Goal: Task Accomplishment & Management: Manage account settings

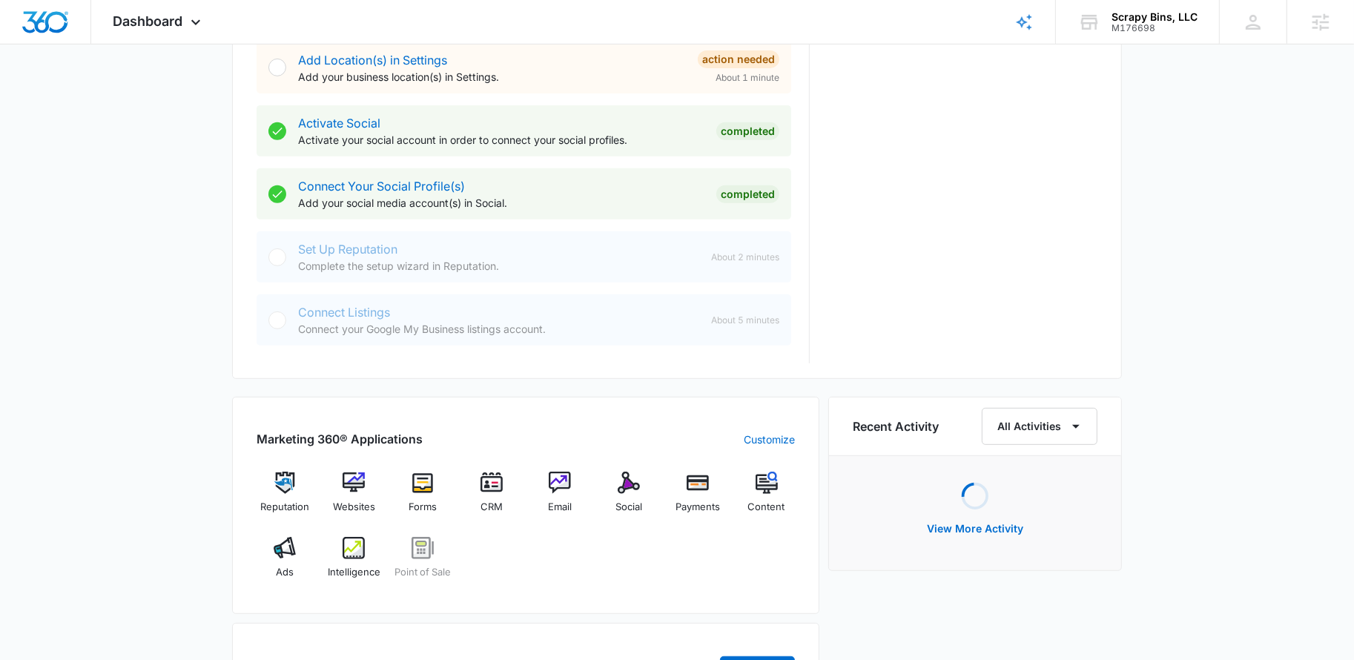
scroll to position [619, 0]
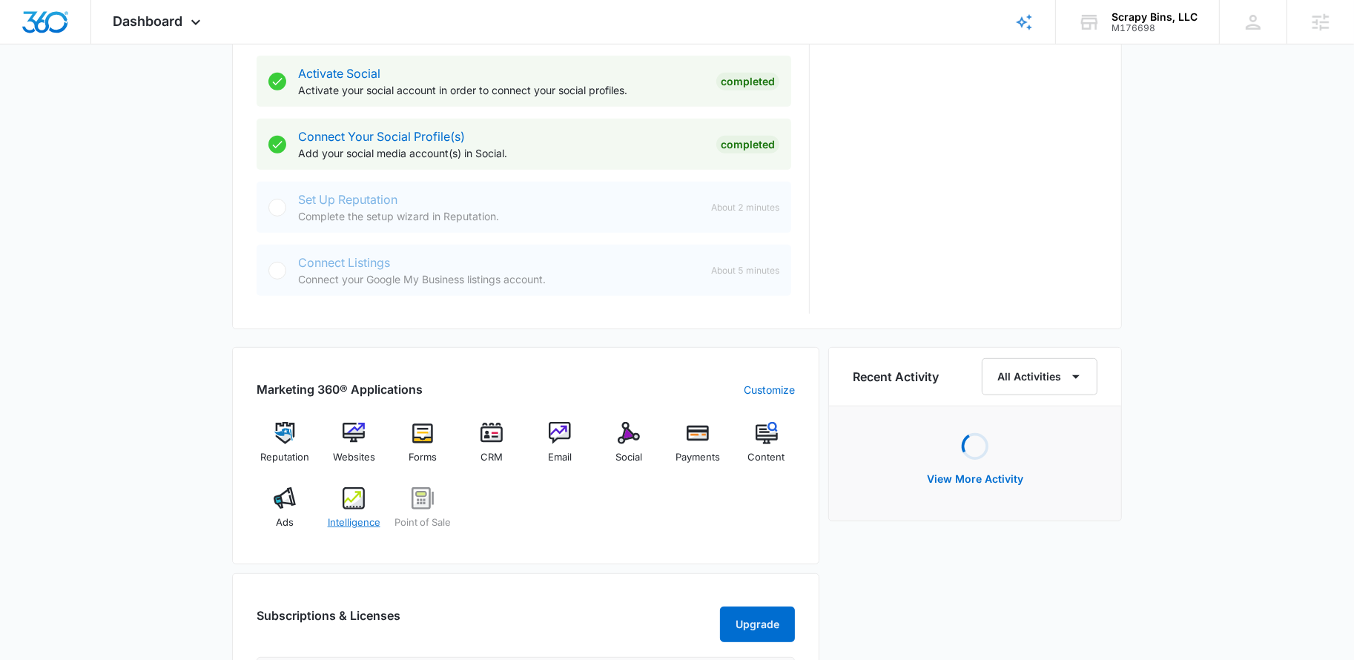
click at [352, 504] on img at bounding box center [354, 498] width 22 height 22
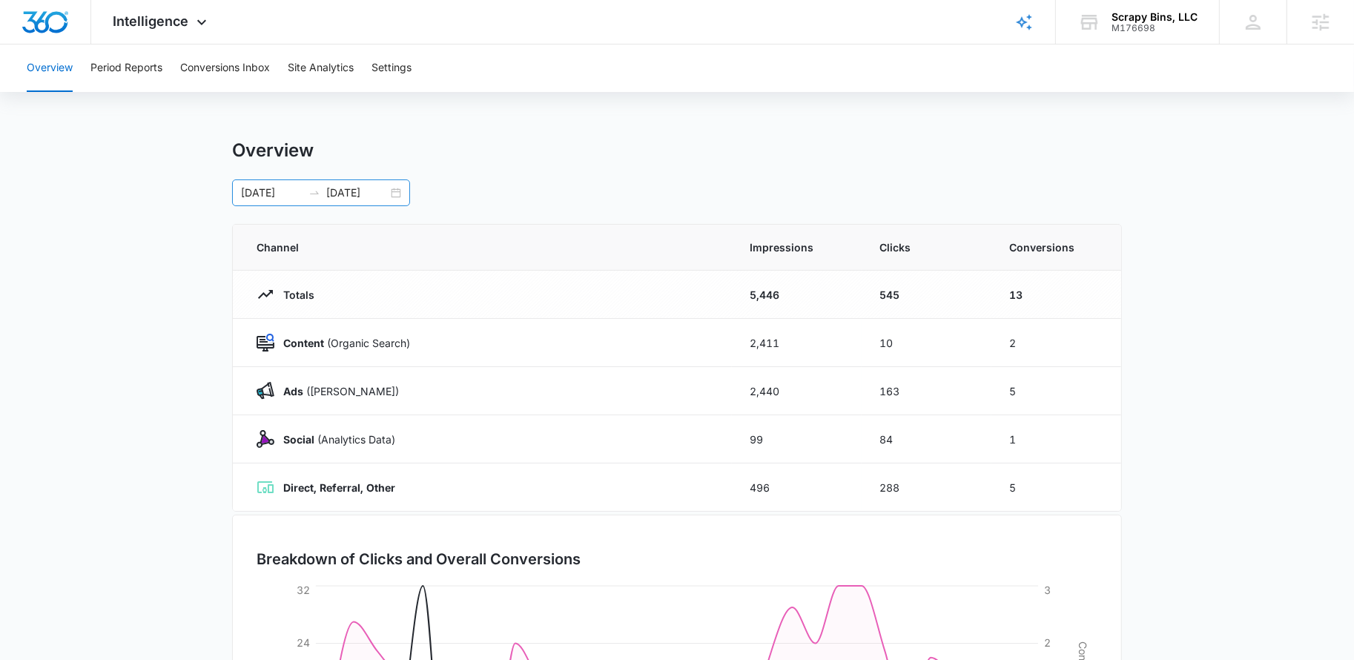
click at [402, 197] on div "[DATE] [DATE]" at bounding box center [321, 192] width 178 height 27
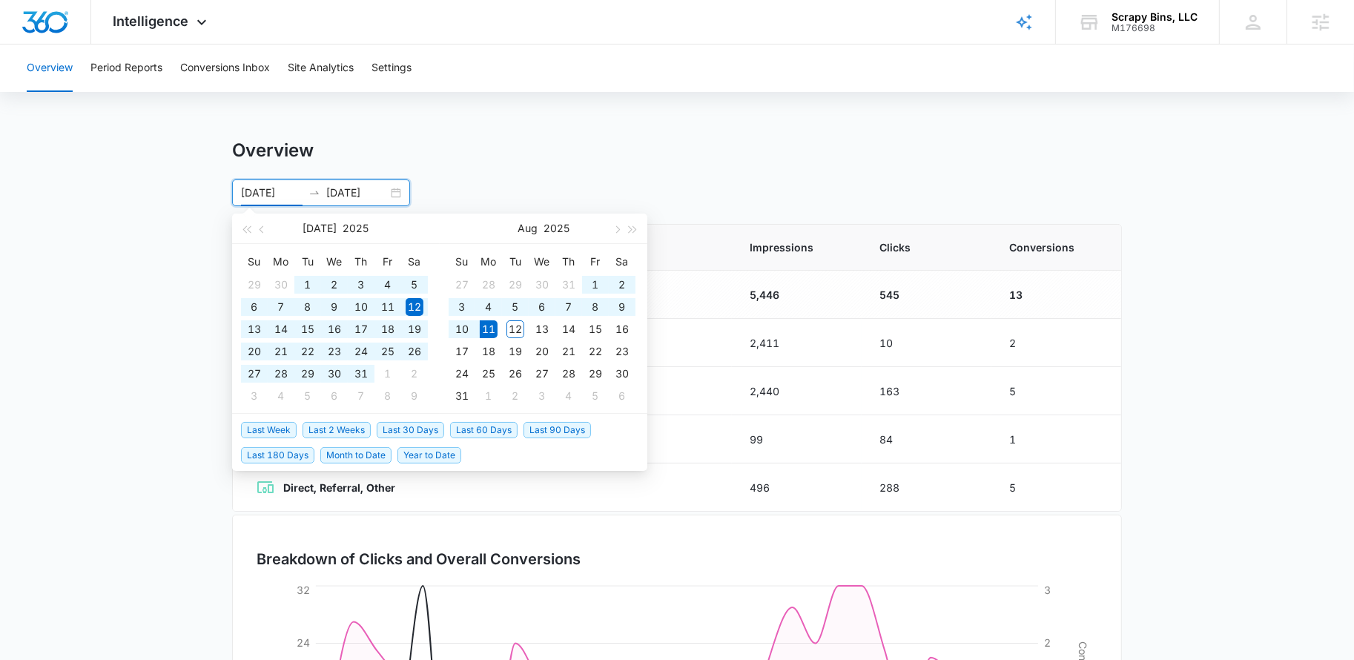
click at [475, 424] on span "Last 60 Days" at bounding box center [483, 430] width 67 height 16
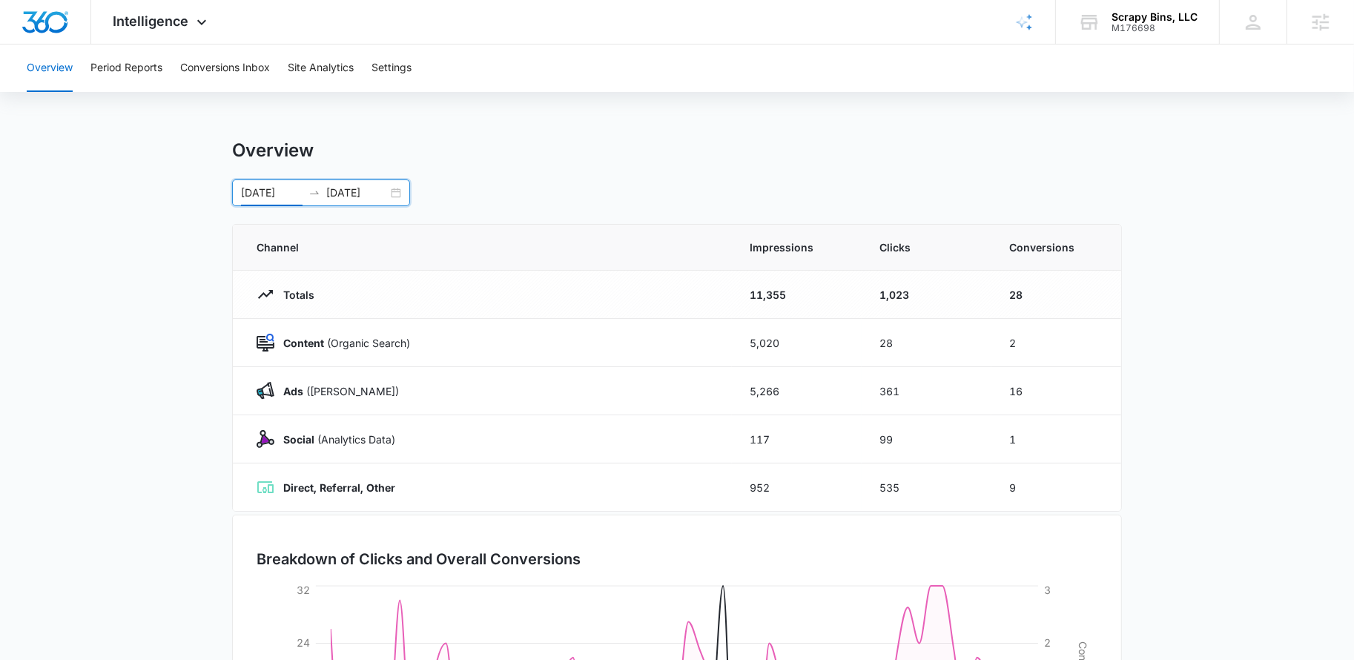
click at [401, 191] on div "[DATE] [DATE]" at bounding box center [321, 192] width 178 height 27
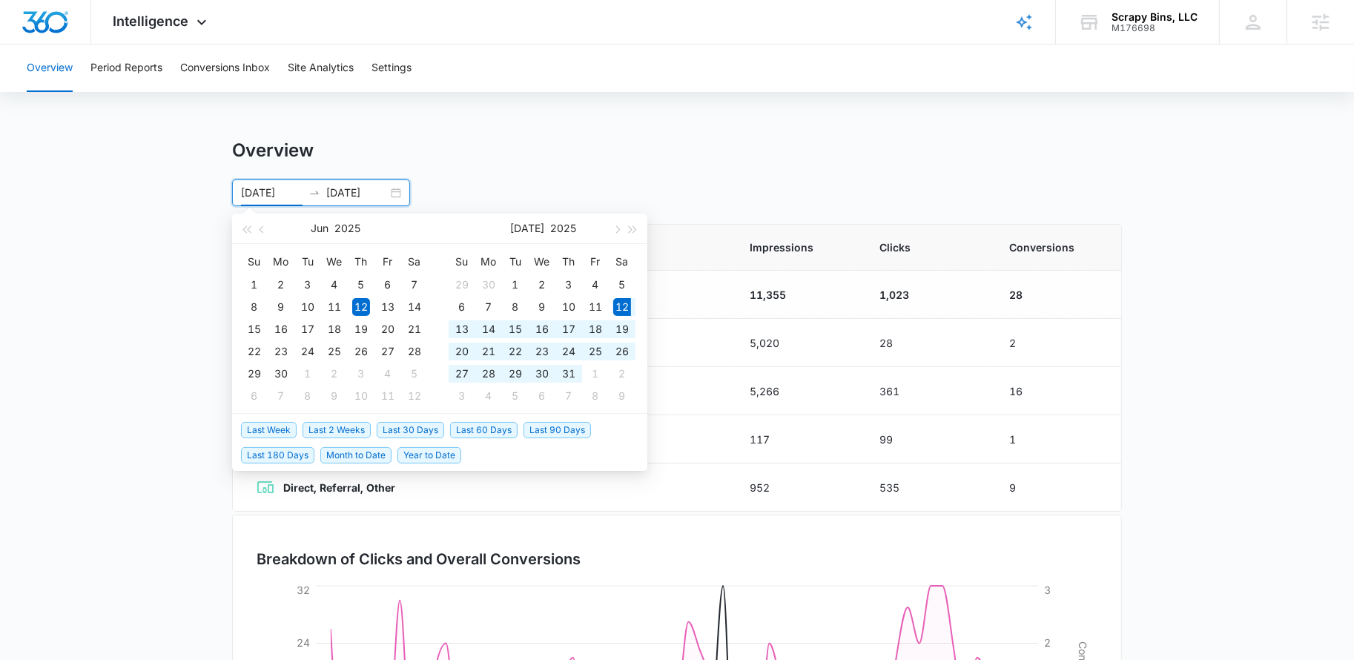
click at [394, 424] on span "Last 30 Days" at bounding box center [410, 430] width 67 height 16
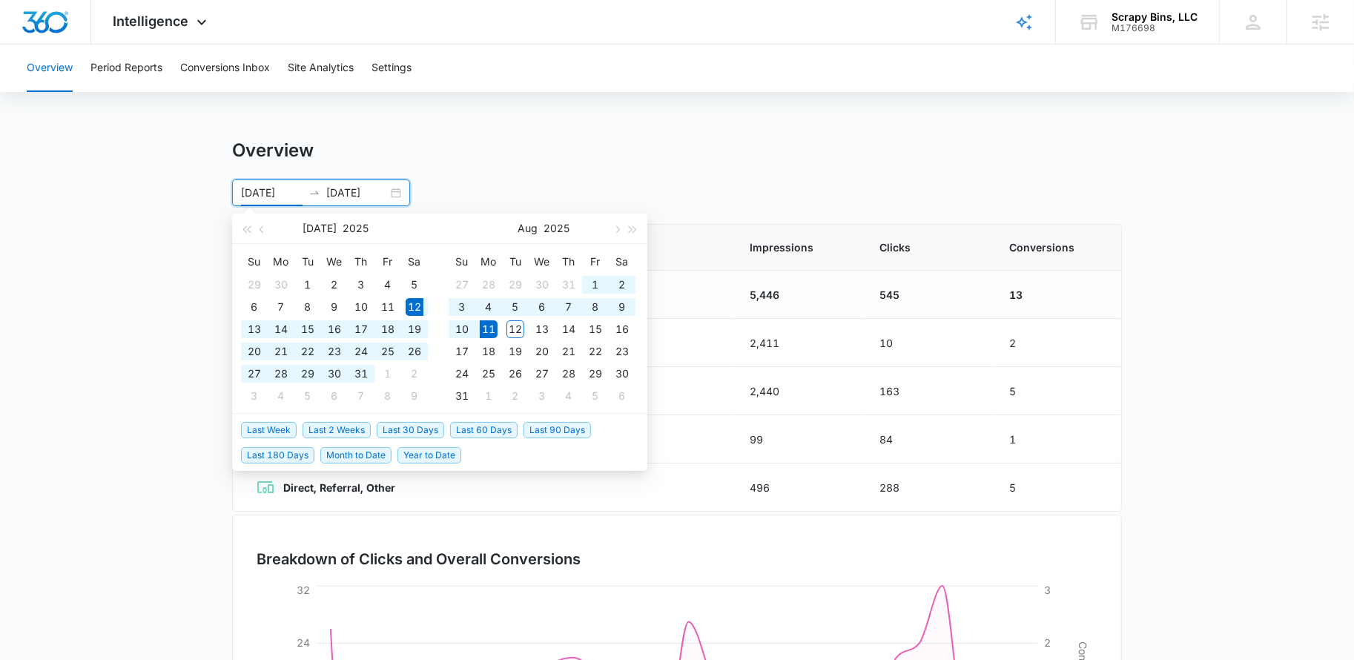
type input "[DATE]"
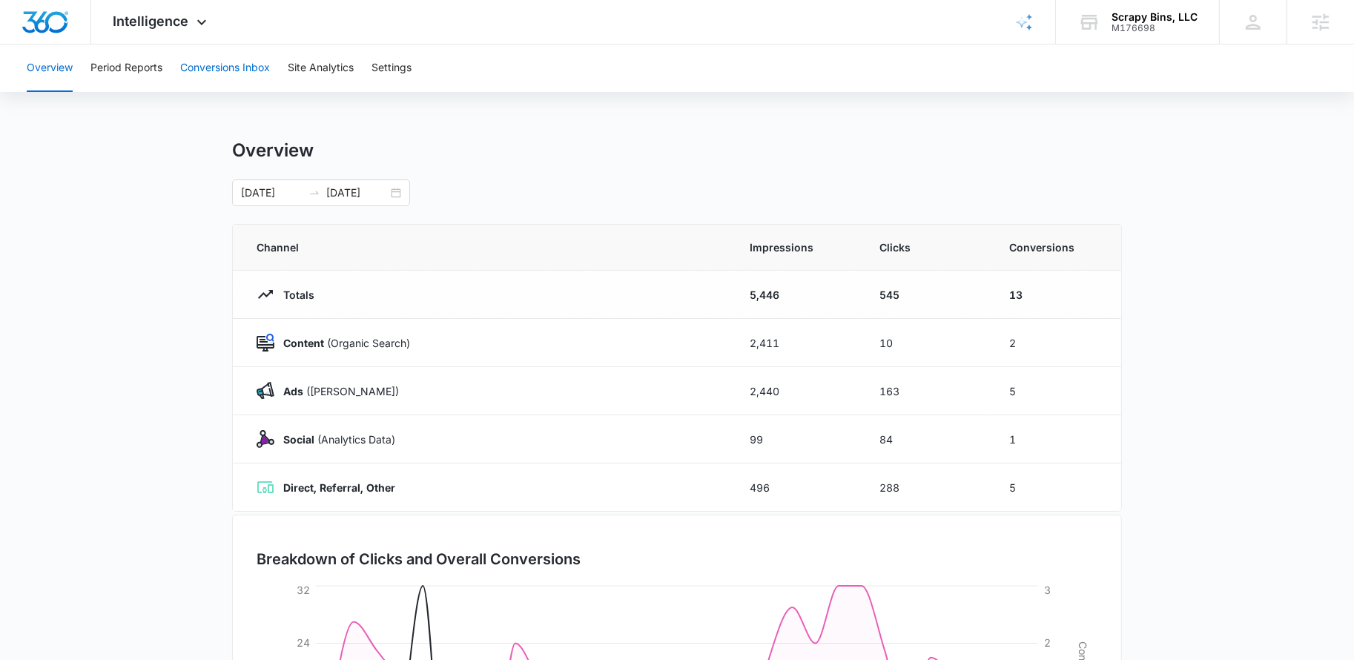
click at [211, 56] on button "Conversions Inbox" at bounding box center [225, 68] width 90 height 47
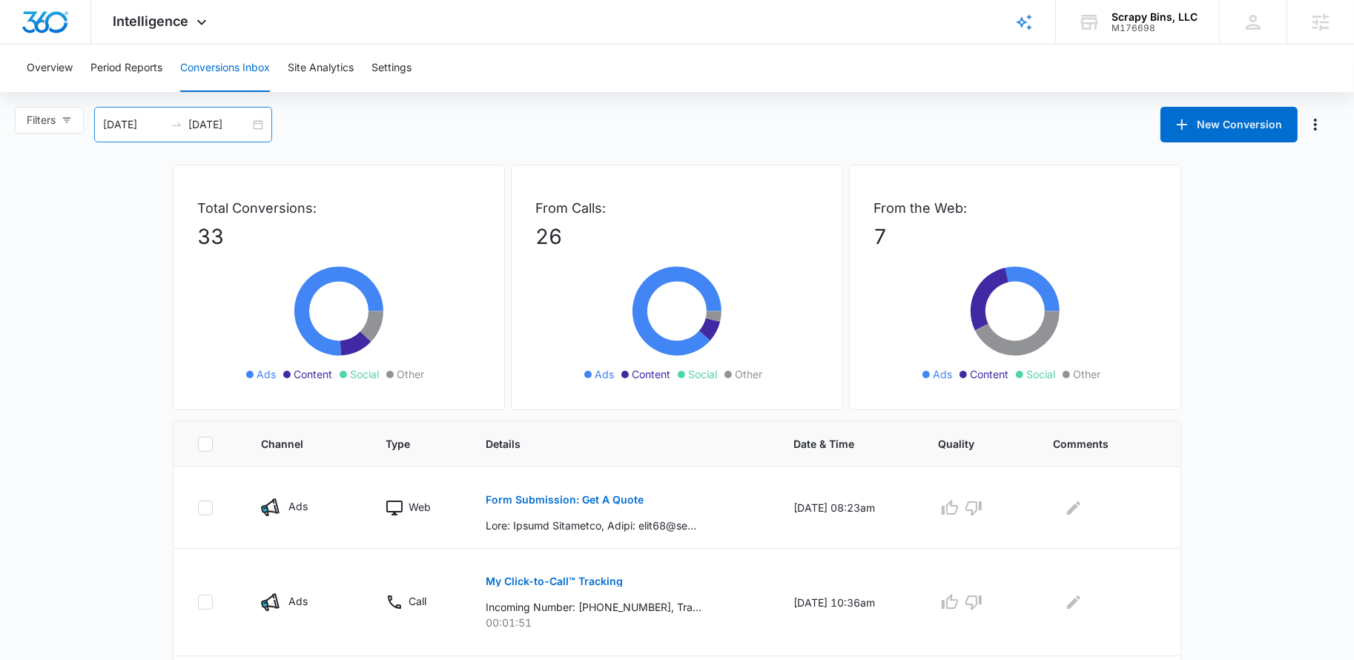
click at [263, 126] on div "07/13/2025 08/12/2025" at bounding box center [183, 125] width 178 height 36
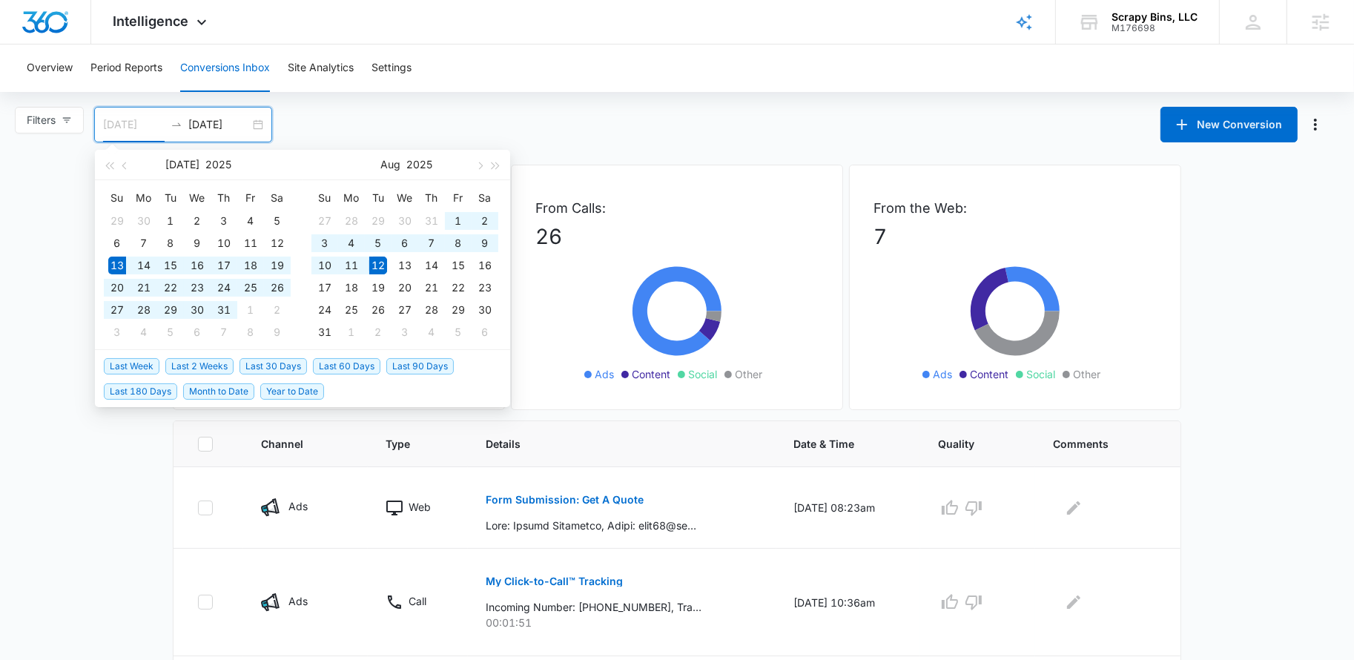
type input "[DATE]"
click at [290, 363] on span "Last 30 Days" at bounding box center [273, 366] width 67 height 16
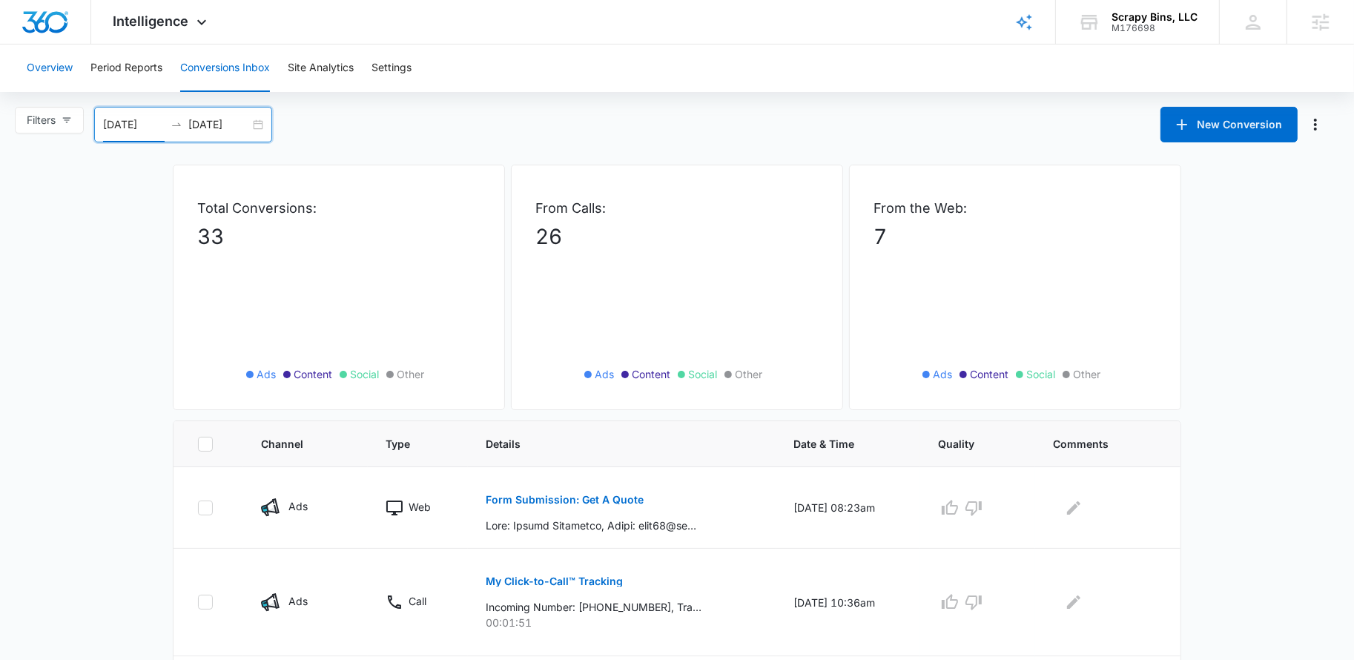
click at [70, 69] on button "Overview" at bounding box center [50, 68] width 46 height 47
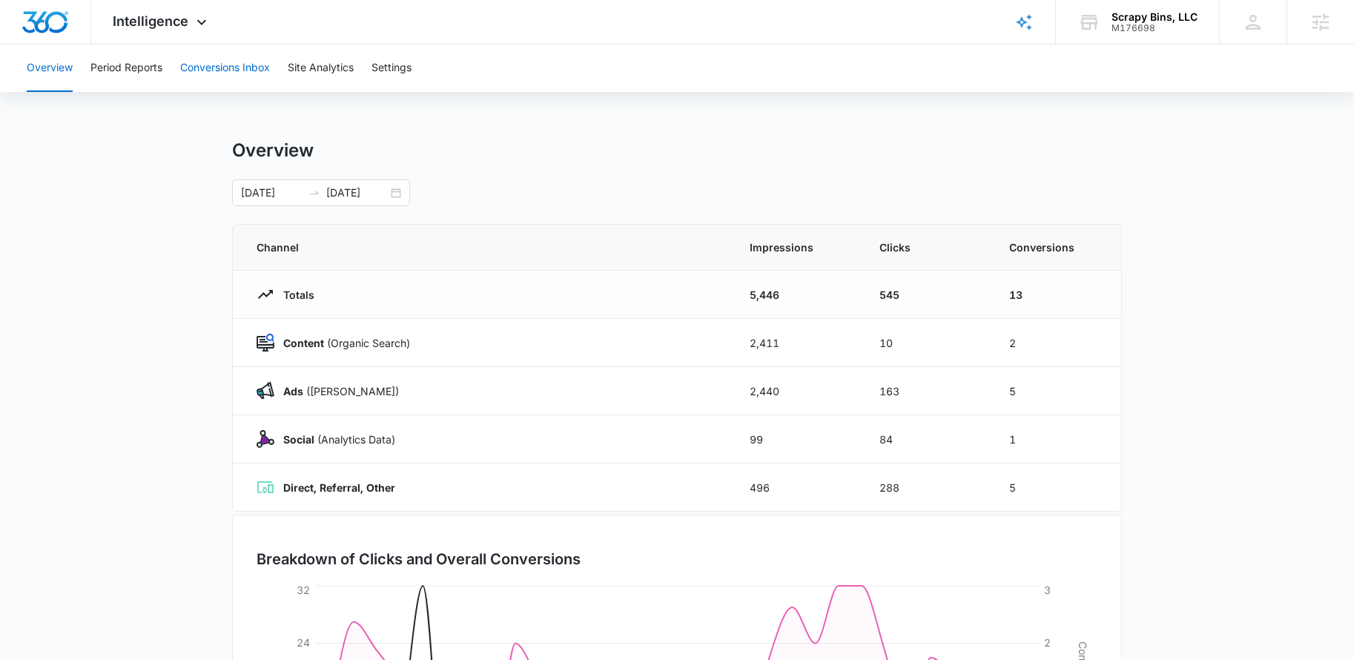
click at [234, 69] on button "Conversions Inbox" at bounding box center [225, 68] width 90 height 47
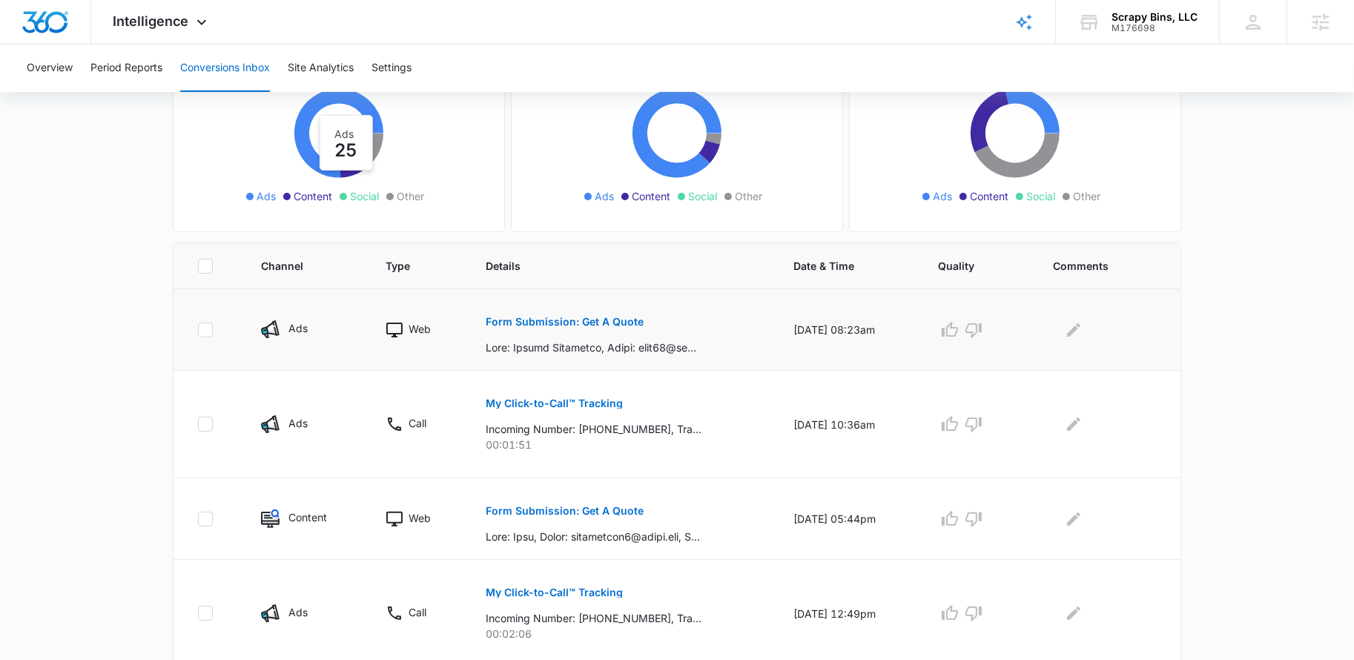
scroll to position [210, 0]
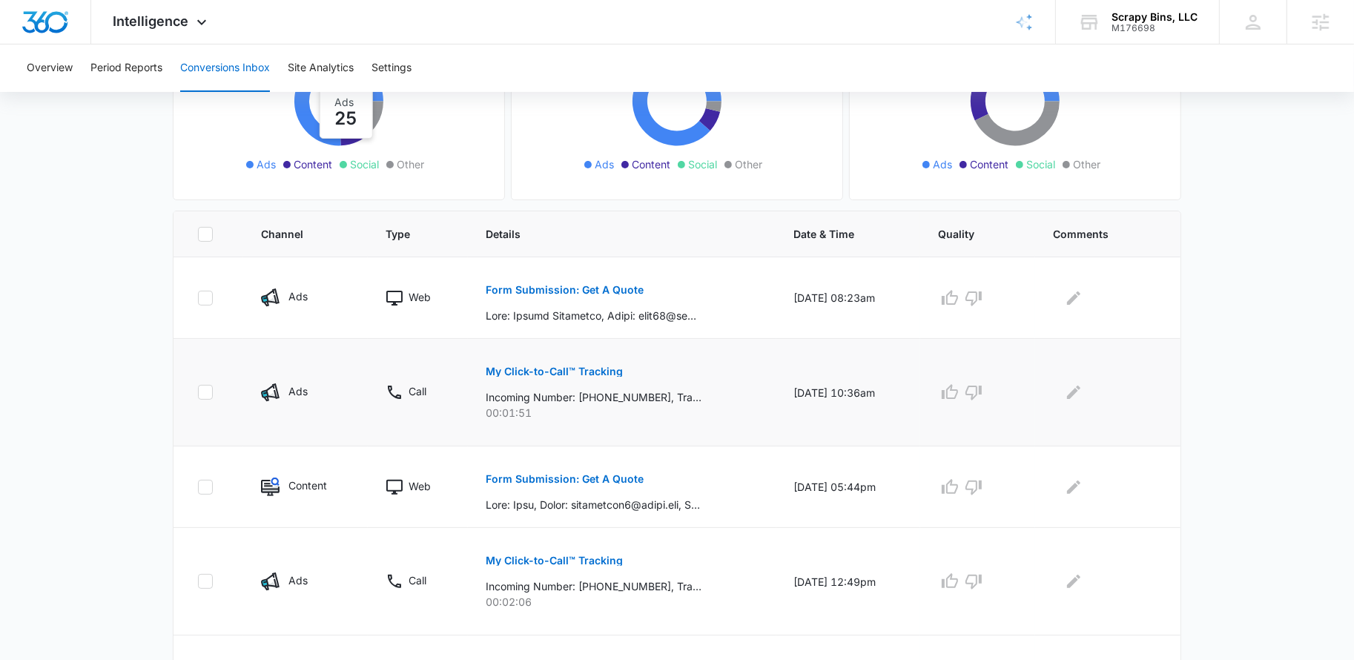
click at [515, 367] on p "My Click-to-Call™ Tracking" at bounding box center [554, 371] width 137 height 10
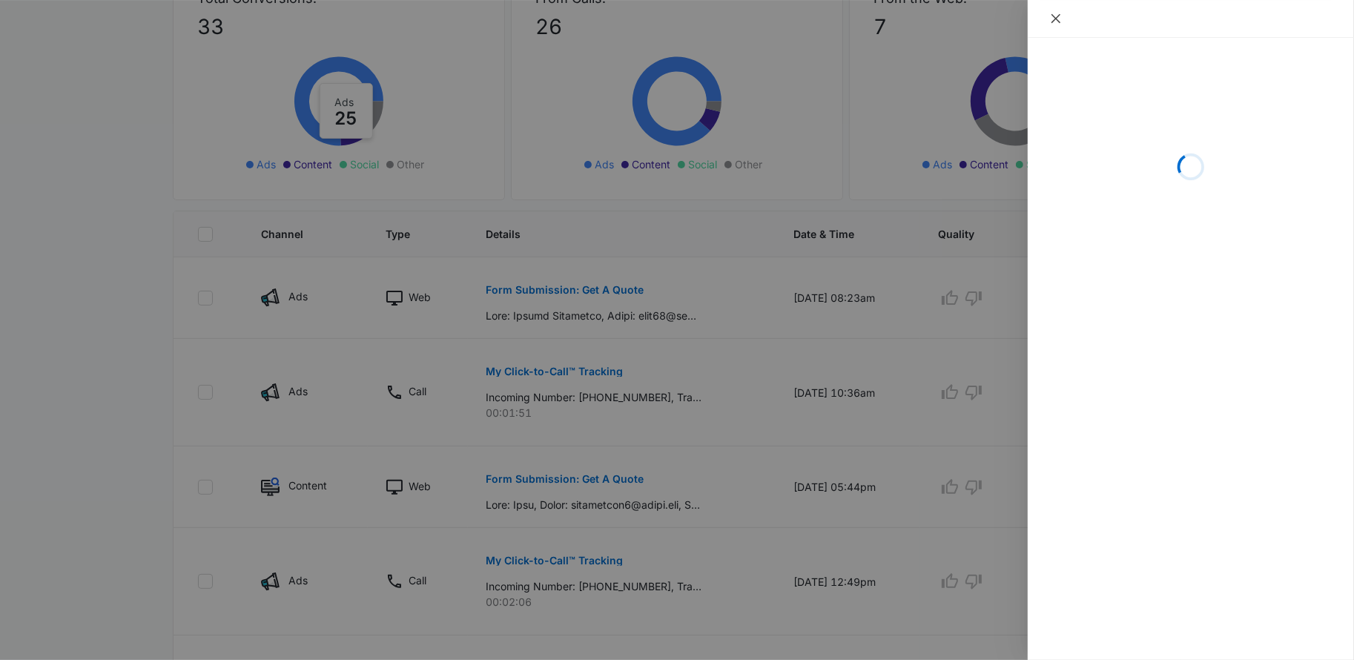
click at [1059, 14] on icon "close" at bounding box center [1056, 19] width 12 height 12
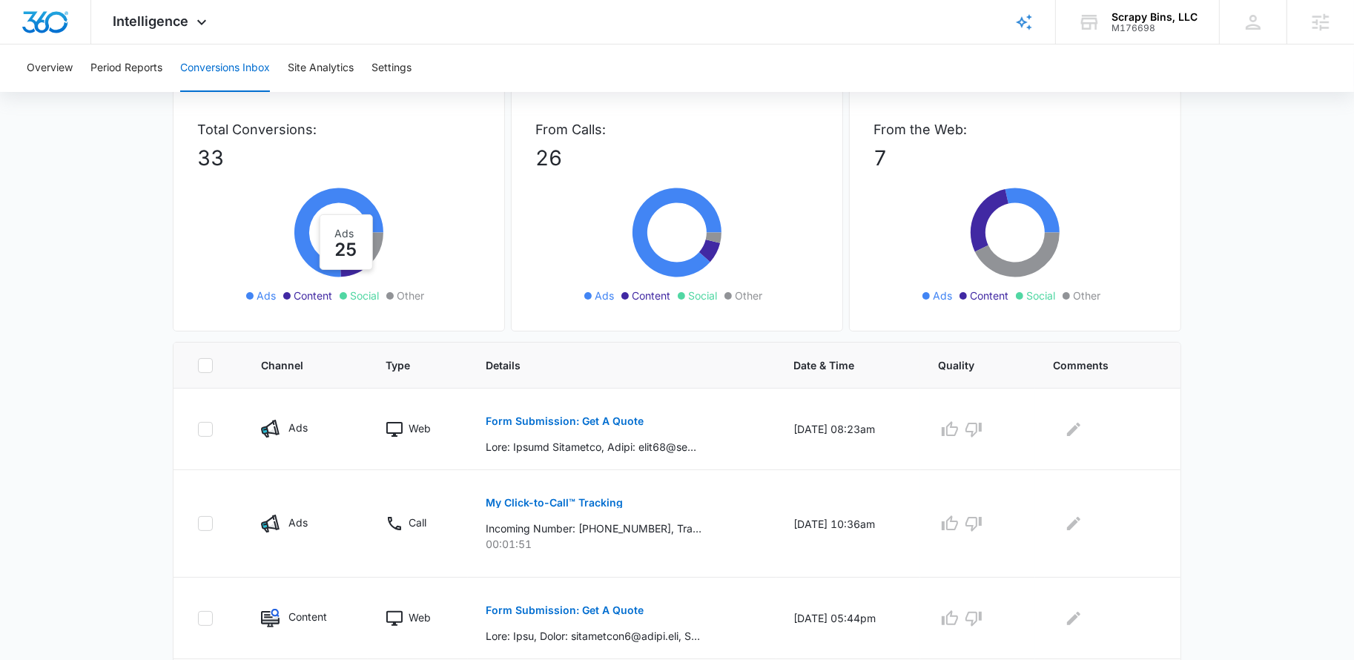
scroll to position [0, 0]
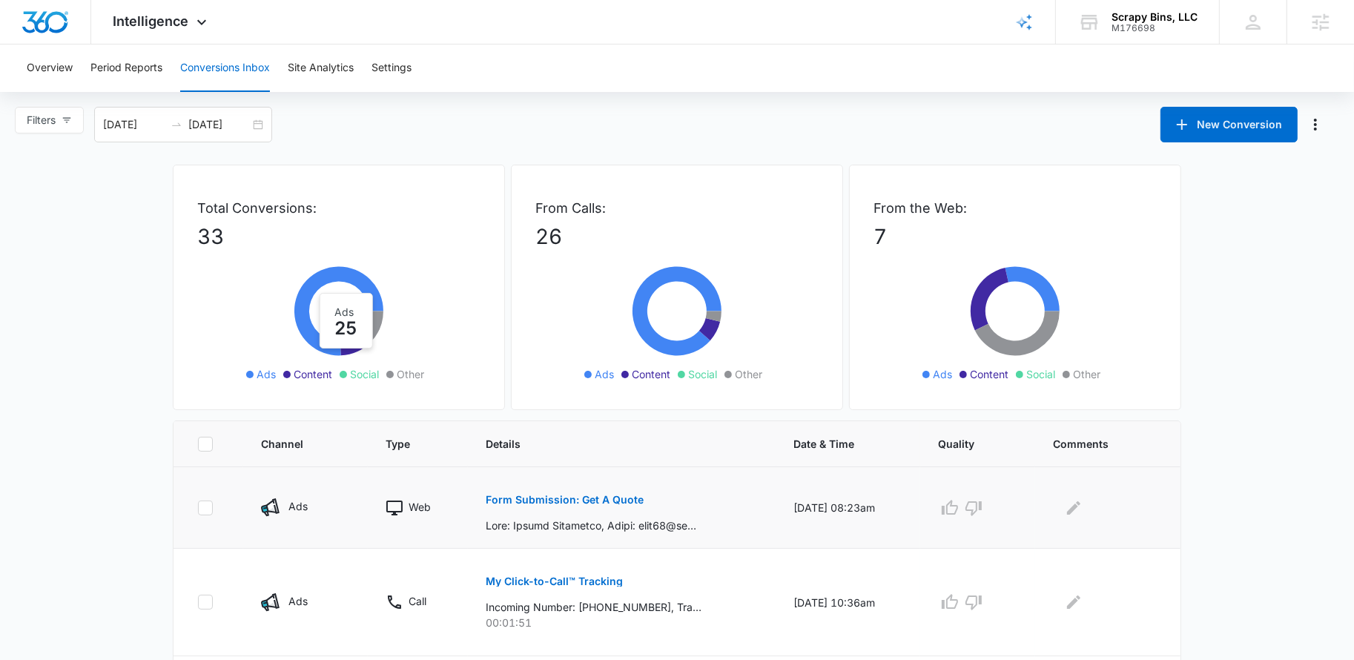
click at [527, 504] on button "Form Submission: Get A Quote" at bounding box center [565, 500] width 158 height 36
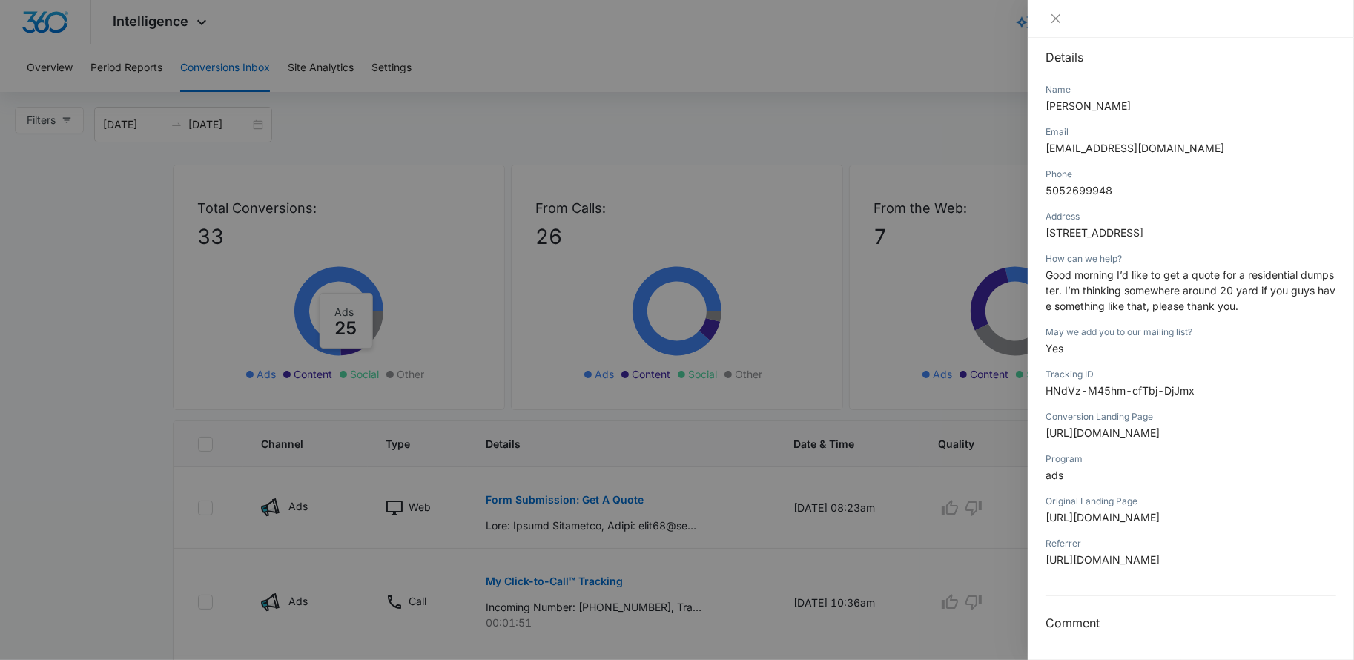
scroll to position [455, 0]
click at [1055, 15] on icon "close" at bounding box center [1056, 19] width 12 height 12
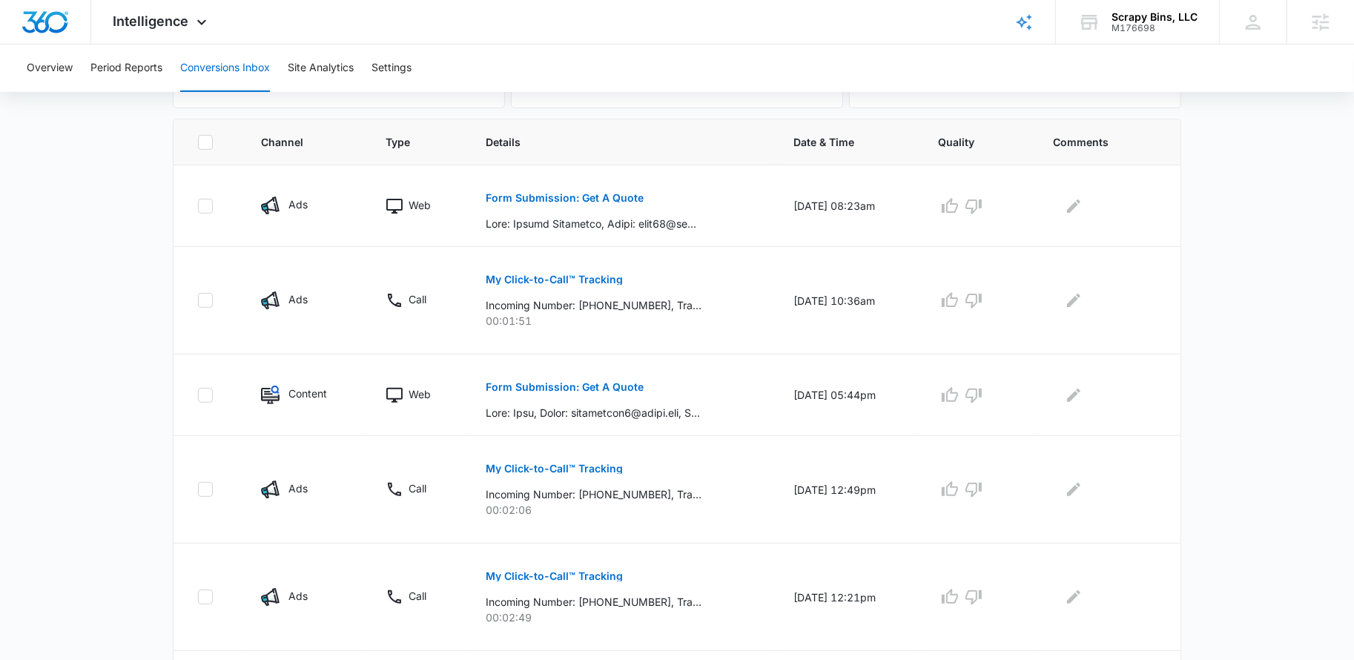
scroll to position [313, 0]
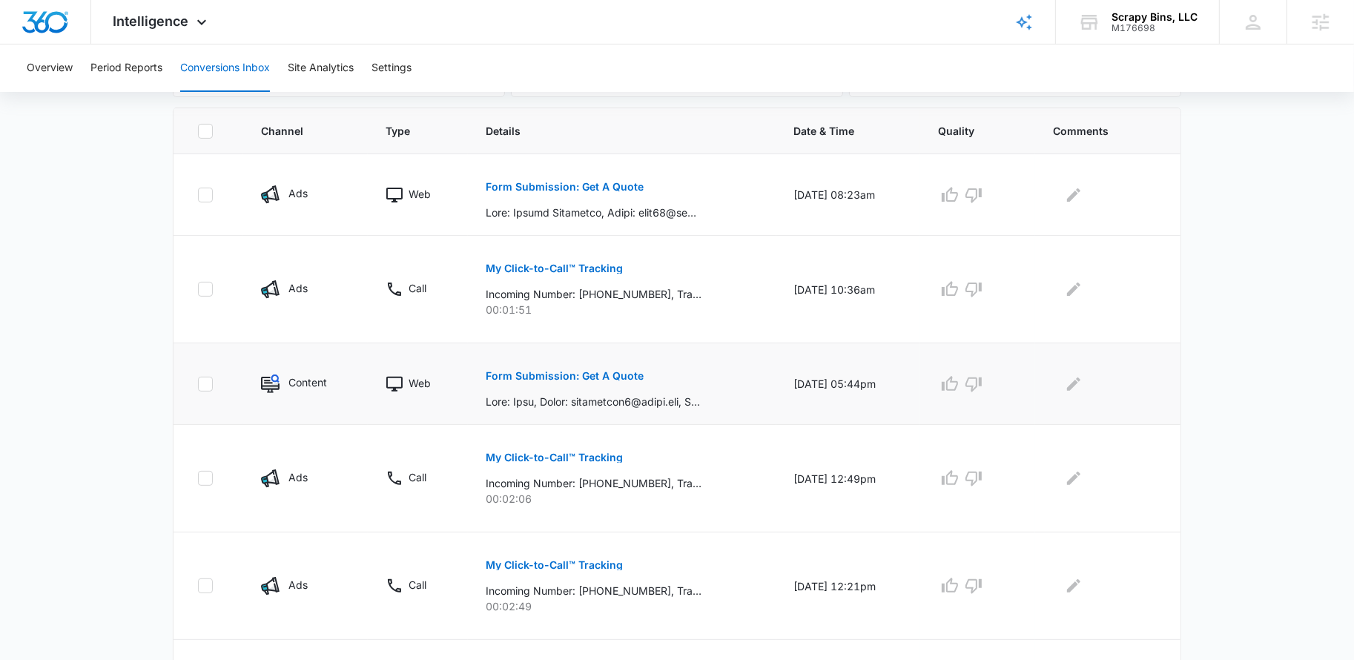
click at [575, 375] on p "Form Submission: Get A Quote" at bounding box center [565, 376] width 158 height 10
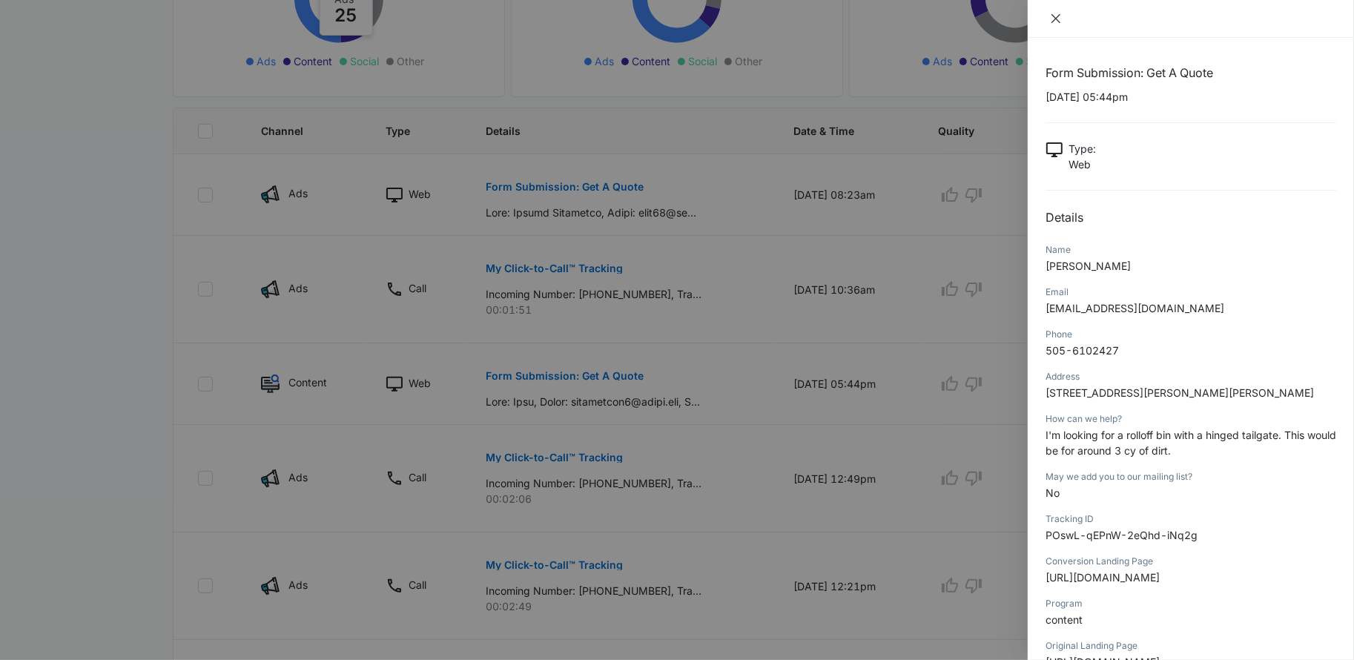
click at [1052, 15] on icon "close" at bounding box center [1056, 19] width 12 height 12
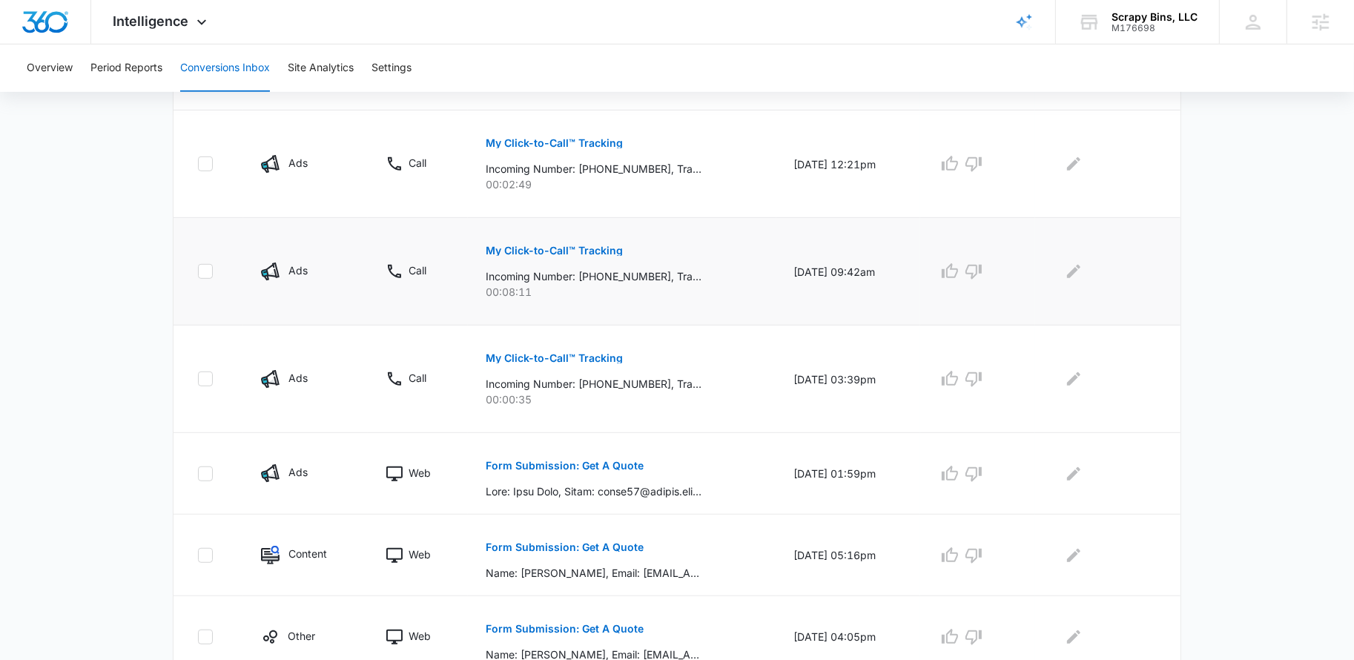
scroll to position [748, 0]
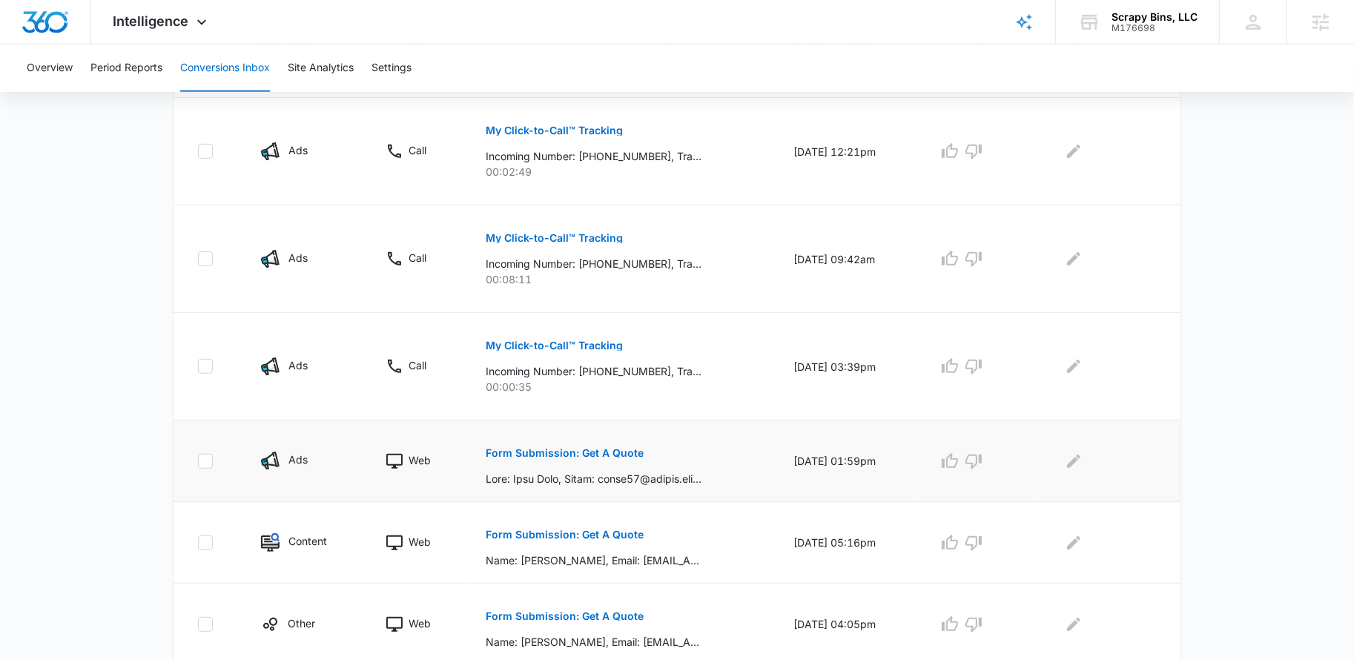
click at [533, 452] on p "Form Submission: Get A Quote" at bounding box center [565, 453] width 158 height 10
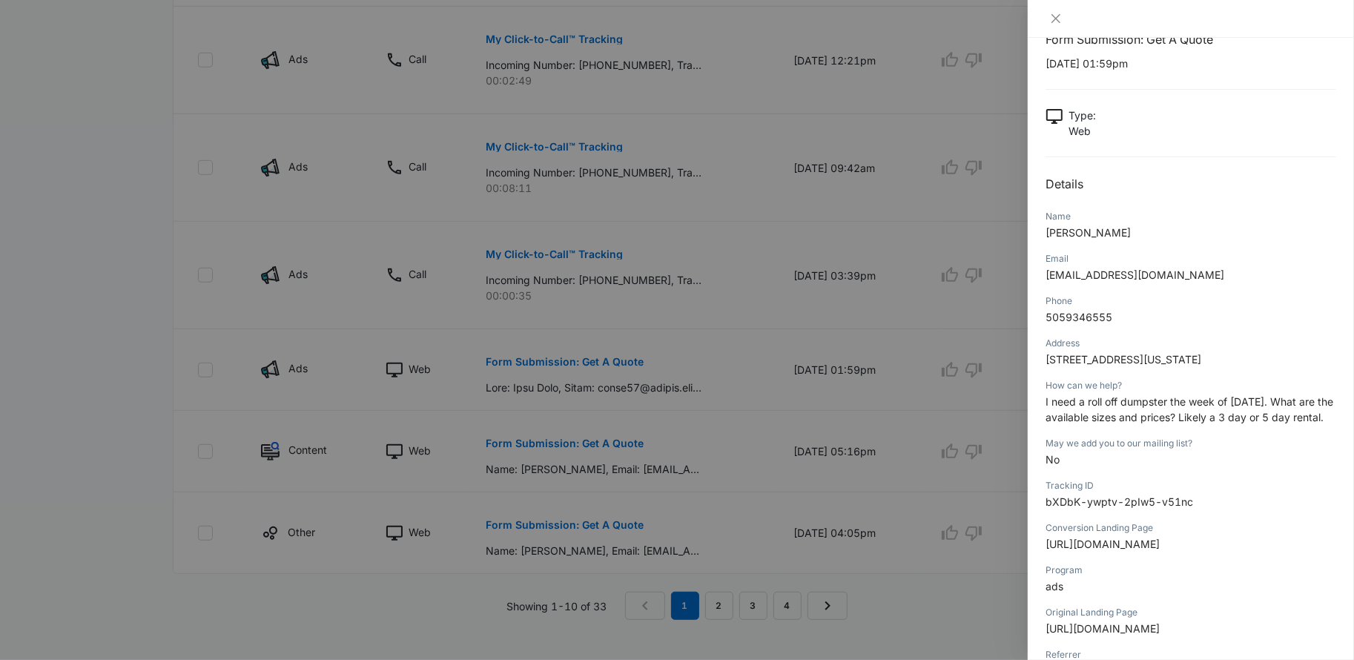
scroll to position [38, 0]
click at [1050, 16] on icon "close" at bounding box center [1056, 19] width 12 height 12
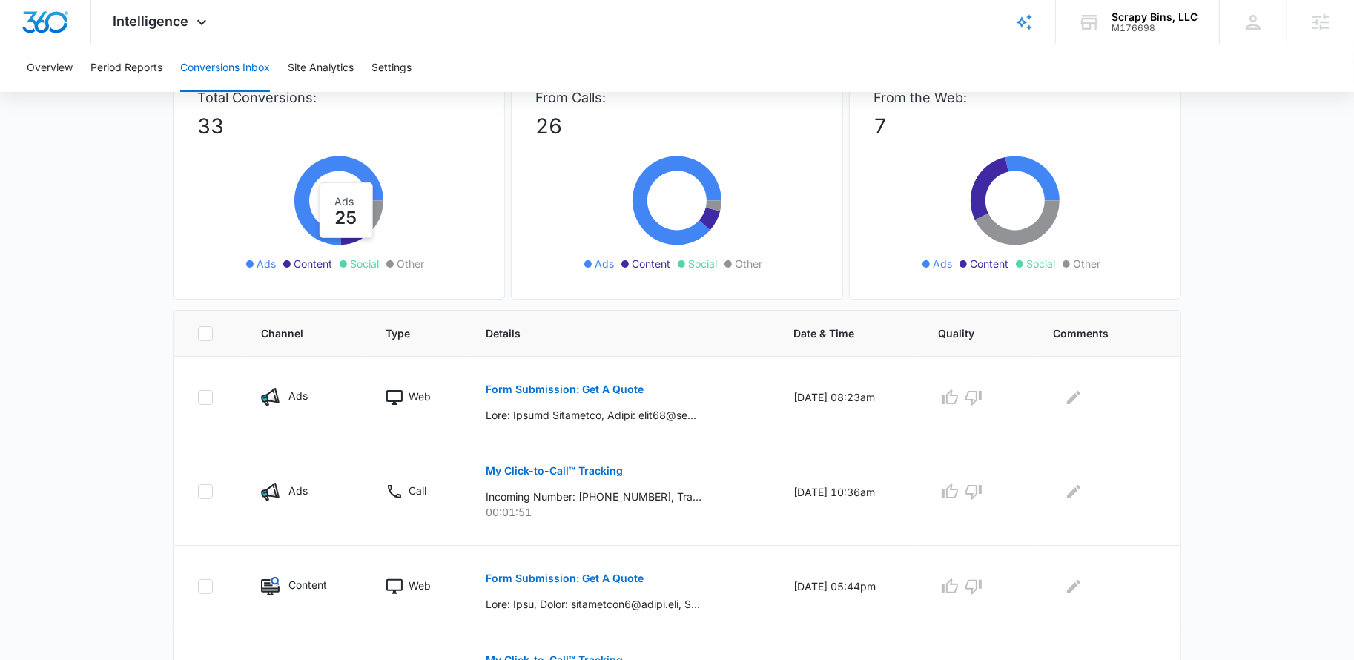
scroll to position [0, 0]
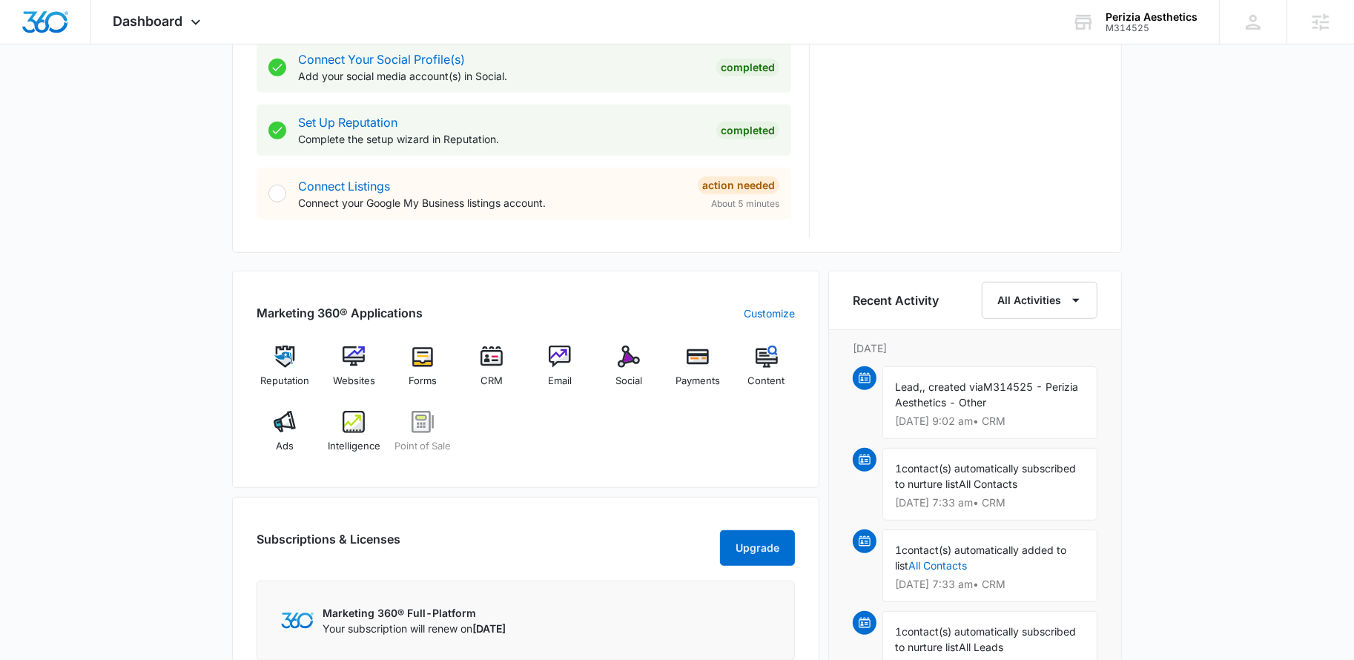
scroll to position [697, 0]
click at [355, 418] on img at bounding box center [354, 420] width 22 height 22
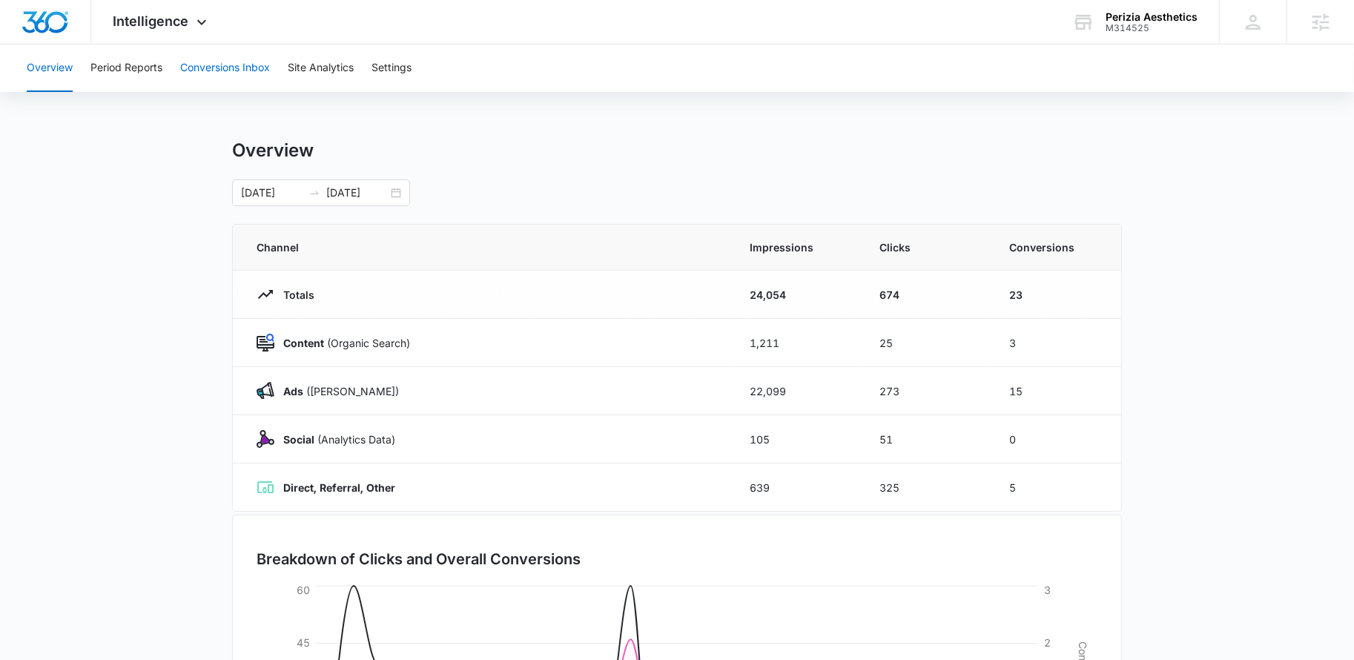
click at [212, 64] on button "Conversions Inbox" at bounding box center [225, 68] width 90 height 47
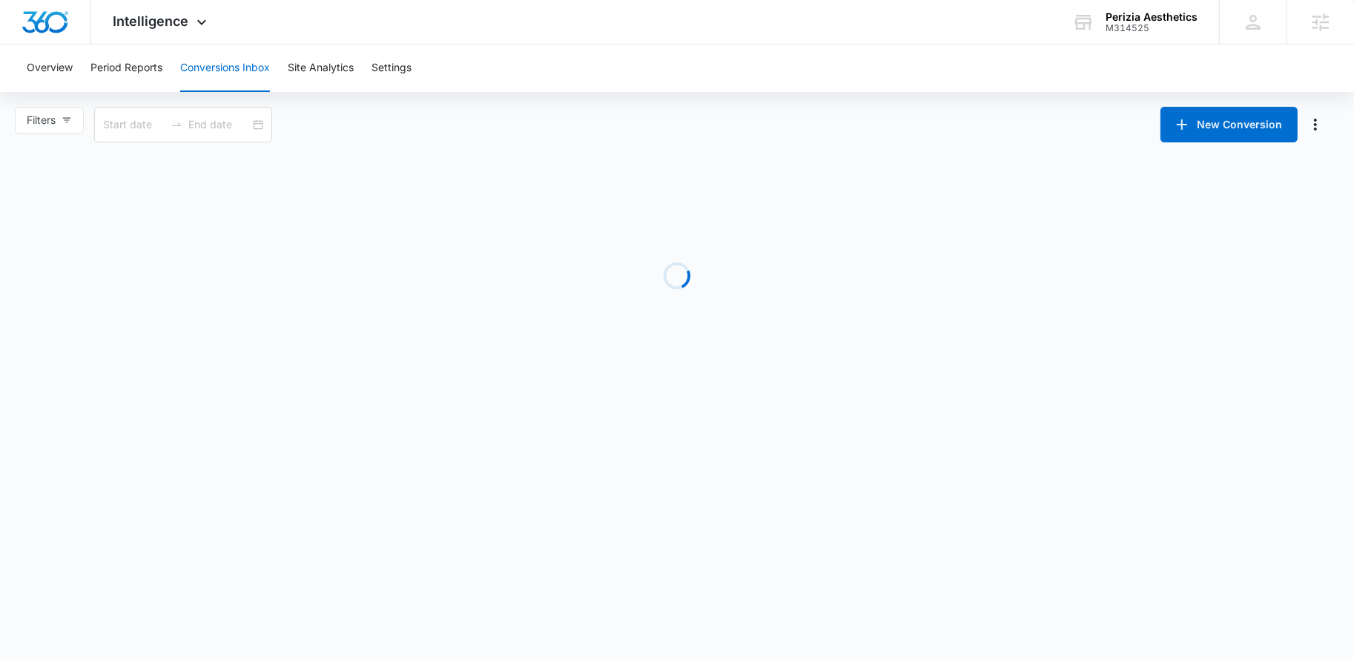
type input "[DATE]"
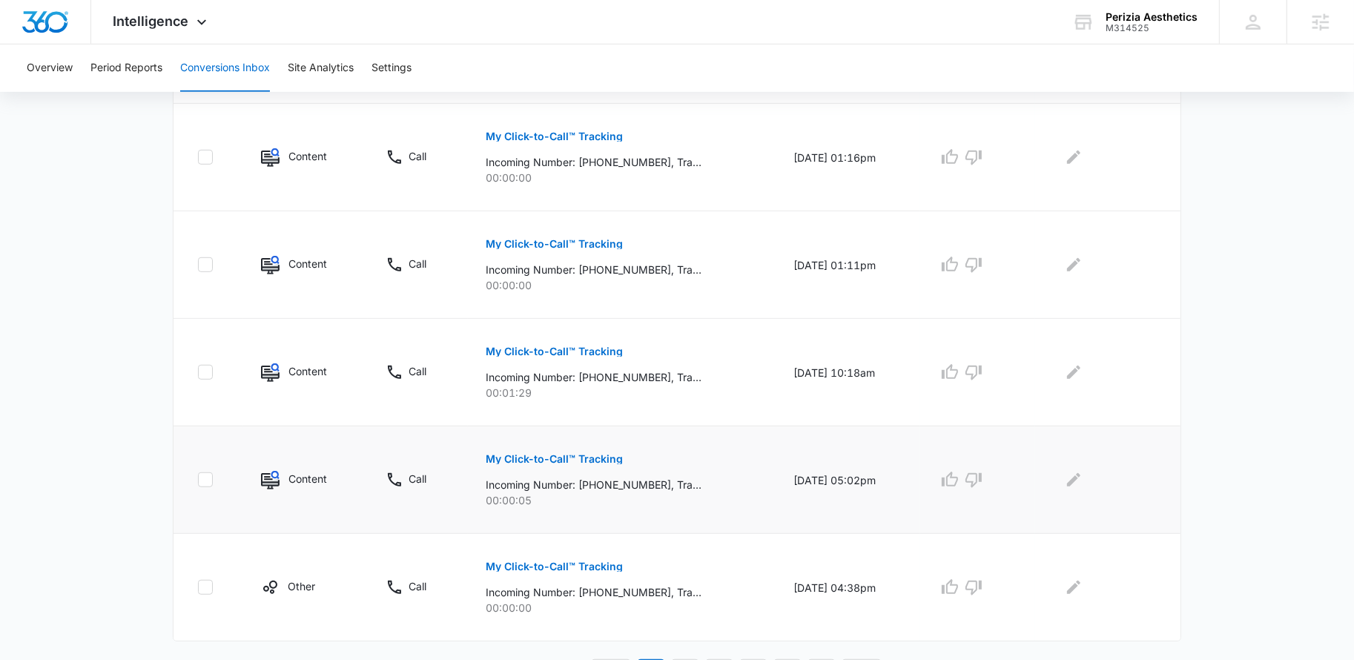
scroll to position [846, 0]
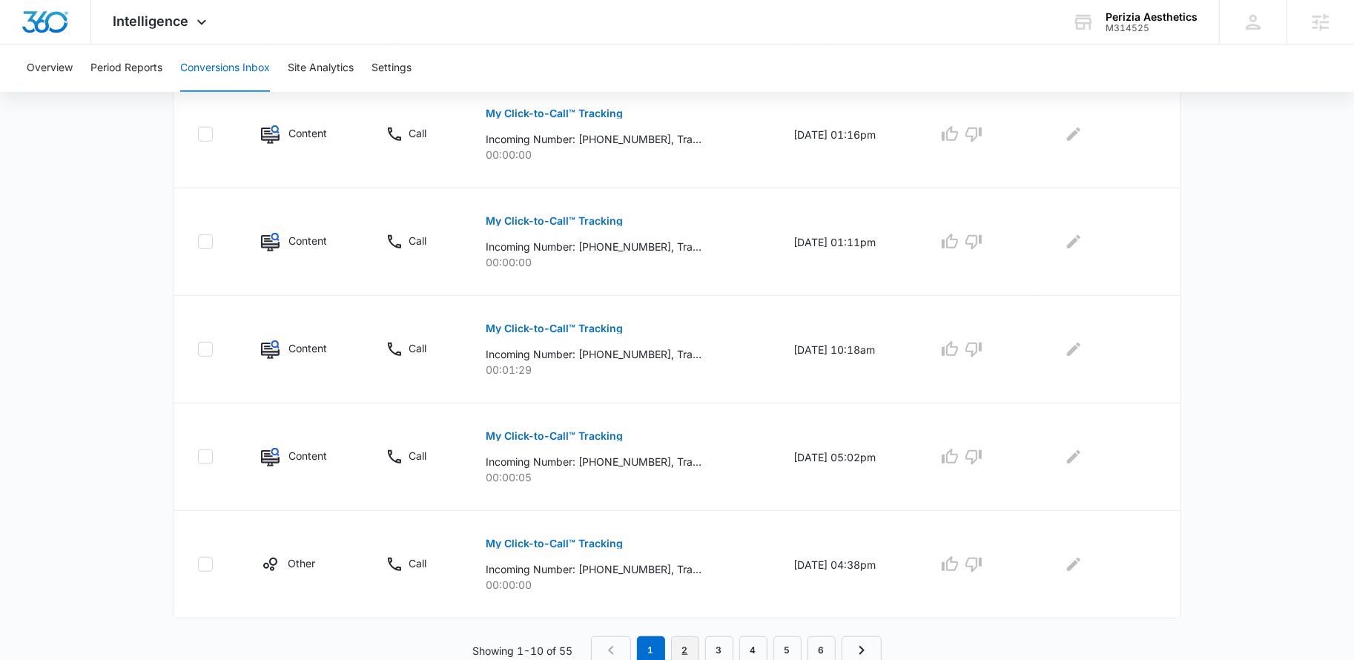
click at [688, 636] on link "2" at bounding box center [685, 650] width 28 height 28
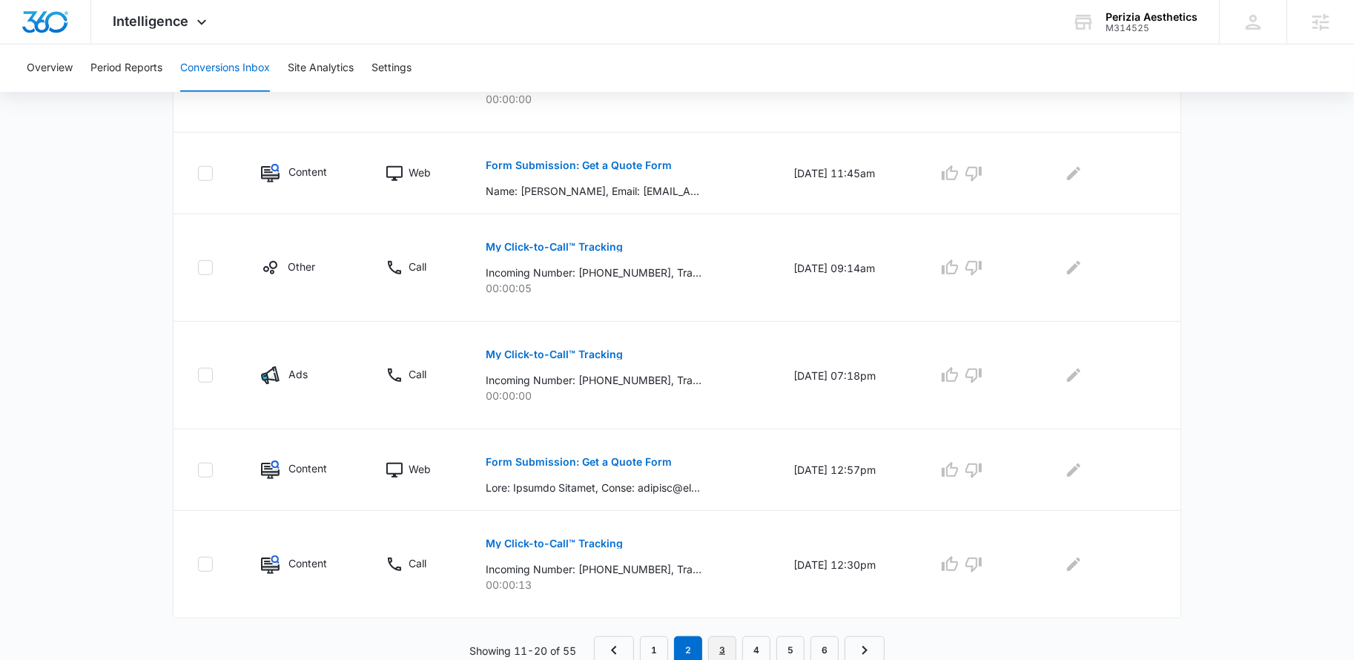
click at [714, 641] on link "3" at bounding box center [722, 650] width 28 height 28
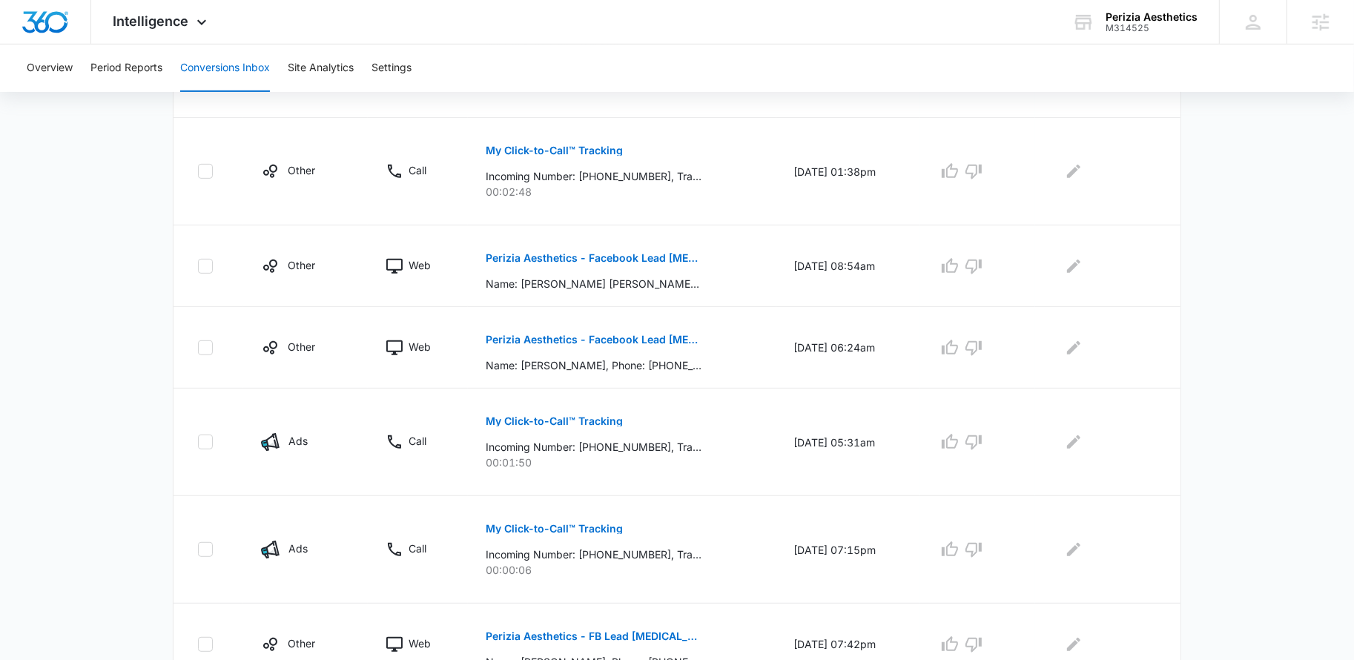
scroll to position [567, 0]
